Goal: Task Accomplishment & Management: Use online tool/utility

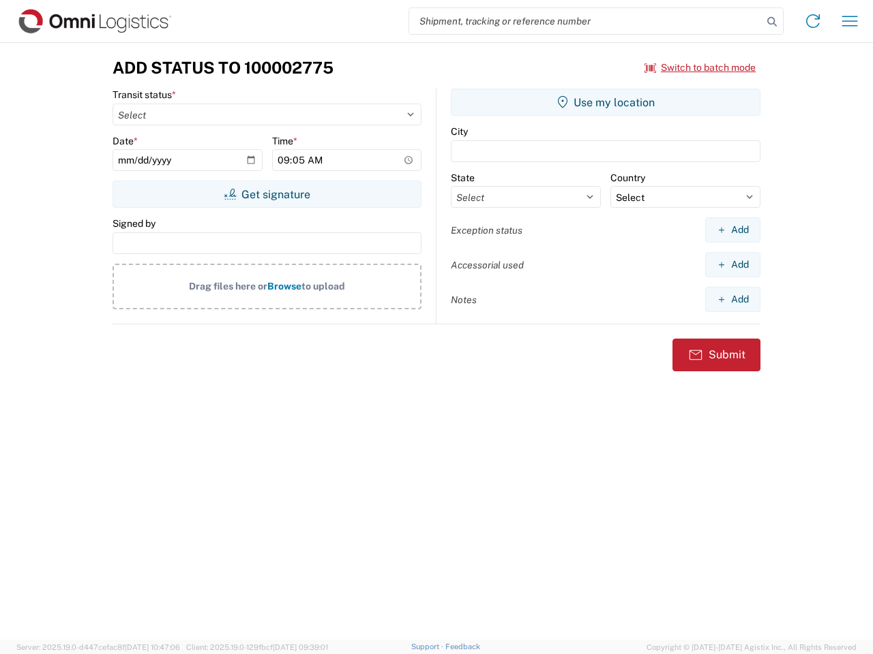
click at [586, 21] on input "search" at bounding box center [585, 21] width 353 height 26
click at [772, 22] on icon at bounding box center [771, 21] width 19 height 19
click at [813, 21] on icon at bounding box center [813, 21] width 22 height 22
click at [849, 21] on icon "button" at bounding box center [850, 21] width 16 height 10
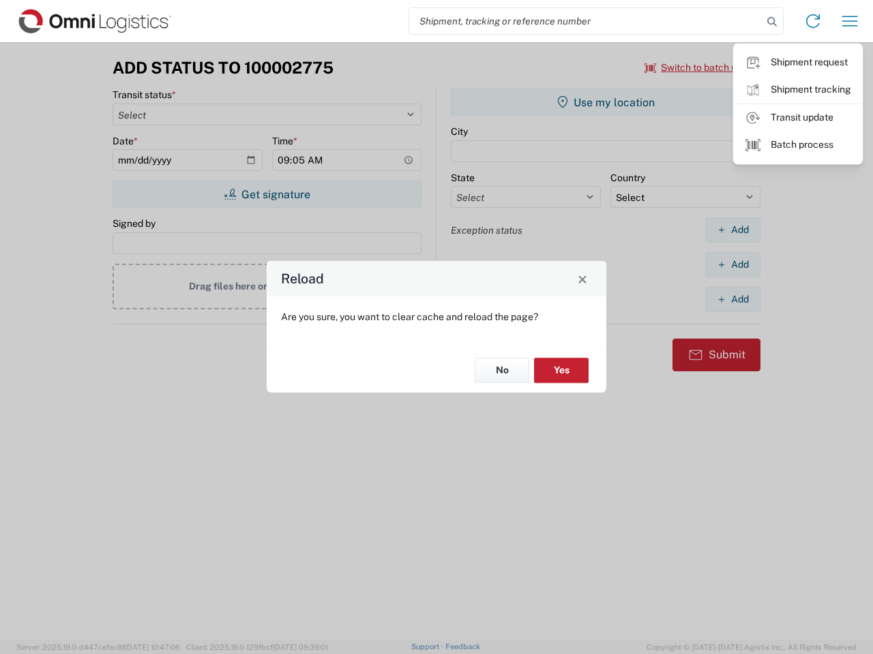
click at [700, 67] on div "Reload Are you sure, you want to clear cache and reload the page? No Yes" at bounding box center [436, 327] width 873 height 654
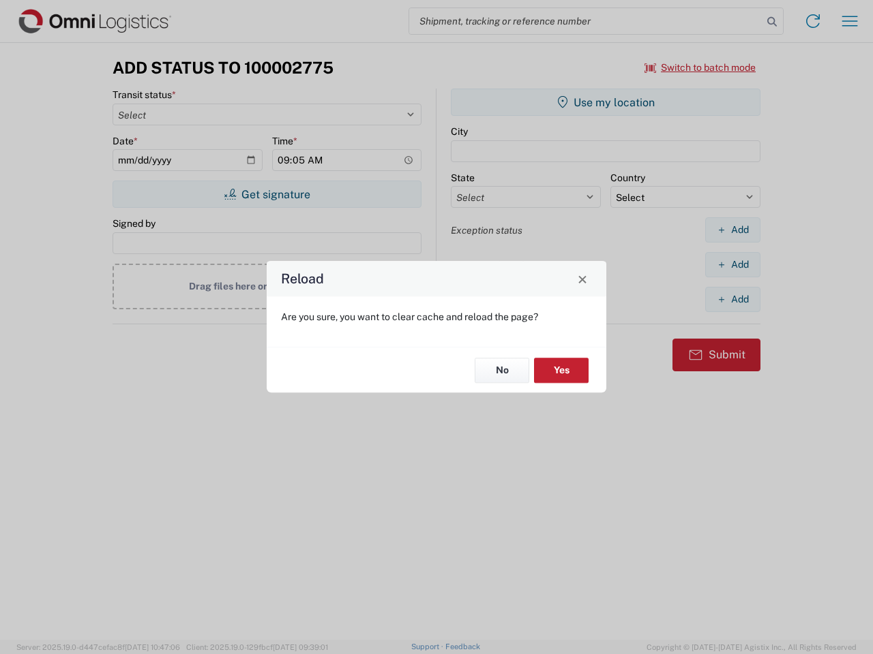
click at [267, 194] on div "Reload Are you sure, you want to clear cache and reload the page? No Yes" at bounding box center [436, 327] width 873 height 654
click at [605, 102] on div "Reload Are you sure, you want to clear cache and reload the page? No Yes" at bounding box center [436, 327] width 873 height 654
click at [732, 230] on div "Reload Are you sure, you want to clear cache and reload the page? No Yes" at bounding box center [436, 327] width 873 height 654
click at [732, 265] on div "Reload Are you sure, you want to clear cache and reload the page? No Yes" at bounding box center [436, 327] width 873 height 654
click at [732, 299] on div "Reload Are you sure, you want to clear cache and reload the page? No Yes" at bounding box center [436, 327] width 873 height 654
